Goal: Transaction & Acquisition: Purchase product/service

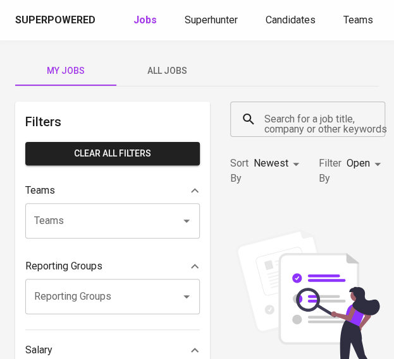
click at [225, 35] on div "Superpowered Jobs Superhunter Candidates Teams GlintsGPT NEW F" at bounding box center [197, 20] width 394 height 40
click at [214, 21] on span "Superhunter" at bounding box center [210, 20] width 53 height 12
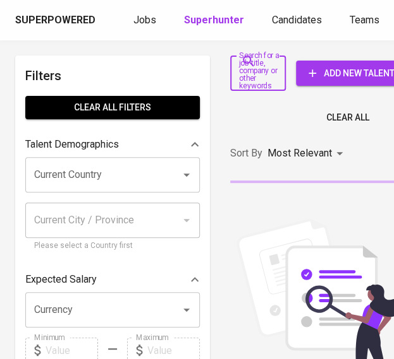
click at [255, 71] on input "Search for a job title, company or other keywords" at bounding box center [248, 73] width 25 height 24
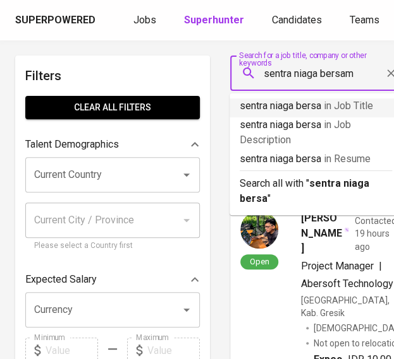
type input "sentra niaga bersama"
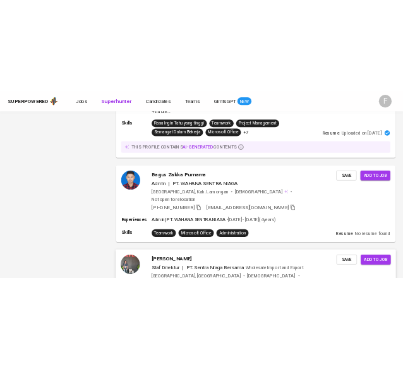
scroll to position [1447, 0]
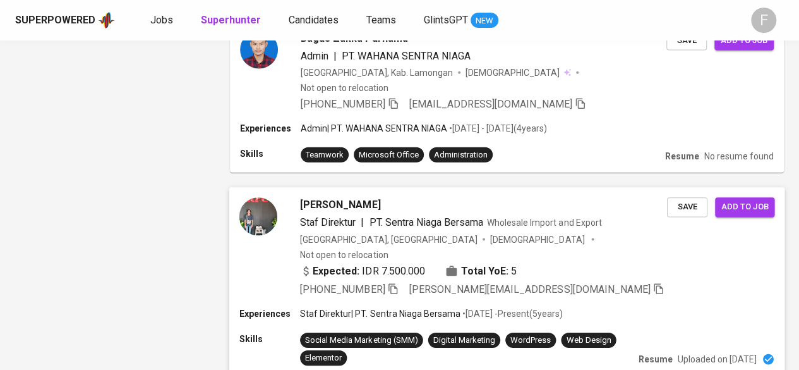
click at [393, 283] on icon "button" at bounding box center [392, 288] width 11 height 11
click at [251, 198] on img at bounding box center [258, 217] width 38 height 38
